Goal: Task Accomplishment & Management: Use online tool/utility

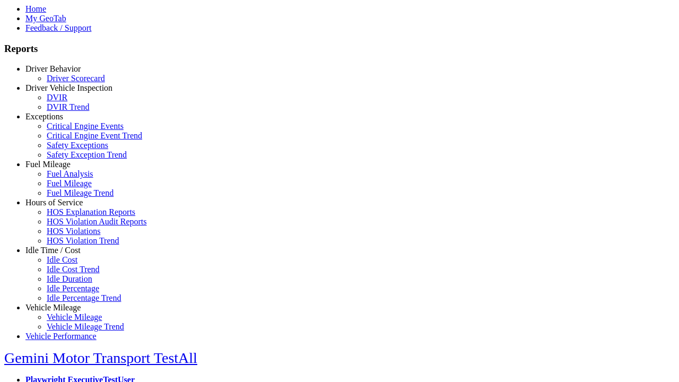
click at [61, 169] on link "Fuel Mileage" at bounding box center [47, 164] width 45 height 9
click at [69, 178] on link "Fuel Analysis" at bounding box center [70, 173] width 47 height 9
select select "**********"
type input "**********"
